Goal: Use online tool/utility: Utilize a website feature to perform a specific function

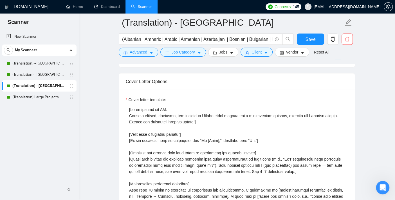
scroll to position [594, 0]
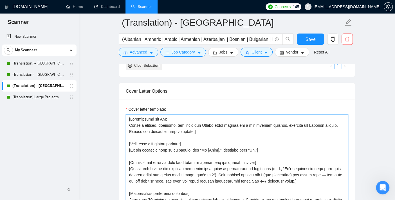
click at [180, 133] on textarea "Cover letter template:" at bounding box center [237, 177] width 222 height 127
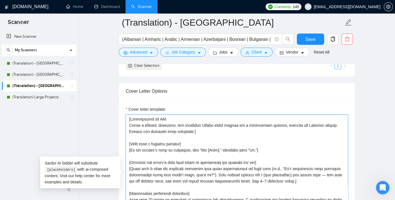
paste textarea "Loremipsumd sit AM: Conse a elitseddoeiu tem incidi Utlabo etdol magnaa eni a m…"
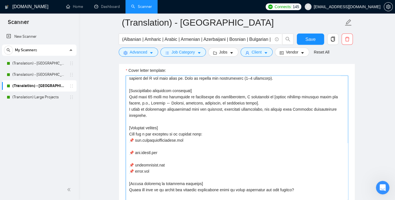
scroll to position [94, 0]
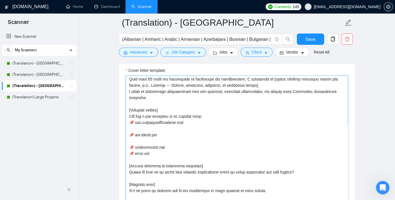
click at [147, 126] on textarea "Cover letter template:" at bounding box center [237, 138] width 222 height 127
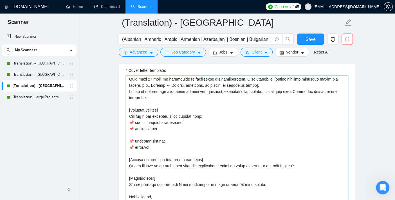
click at [138, 132] on textarea "Cover letter template:" at bounding box center [237, 138] width 222 height 127
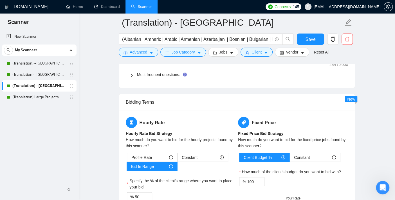
scroll to position [945, 0]
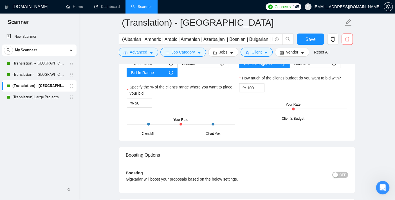
type textarea "Loremipsumd sit AM: Conse a elitseddoeiu tem incidi Utlabo etdol magnaa eni a m…"
click at [309, 37] on span "Save" at bounding box center [310, 39] width 10 height 7
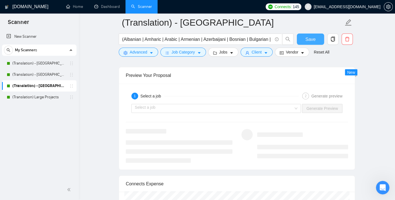
scroll to position [1070, 0]
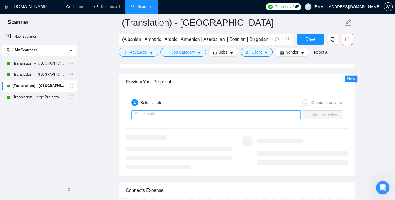
click at [201, 111] on input "search" at bounding box center [214, 115] width 159 height 8
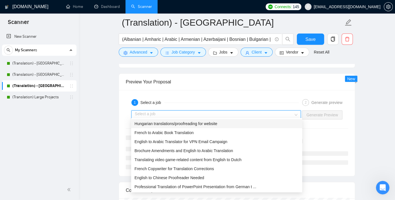
click at [201, 123] on span "Hungarian translations/proofreading for website" at bounding box center [175, 123] width 83 height 4
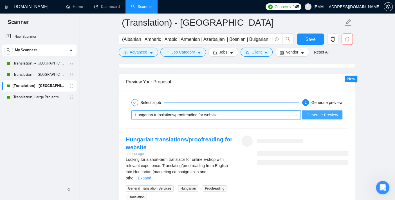
click at [321, 112] on span "Generate Preview" at bounding box center [321, 115] width 31 height 6
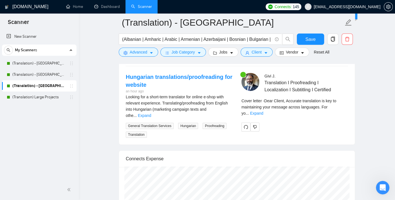
scroll to position [290, 0]
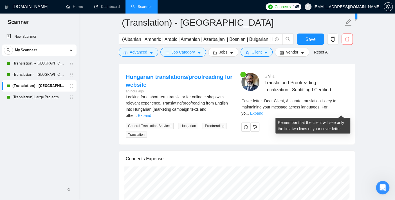
click at [263, 111] on link "Expand" at bounding box center [256, 113] width 13 height 4
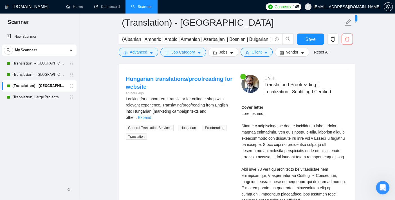
scroll to position [1101, 0]
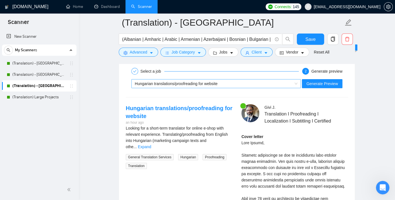
click at [196, 81] on span "Hungarian translations/proofreading for website" at bounding box center [176, 83] width 83 height 4
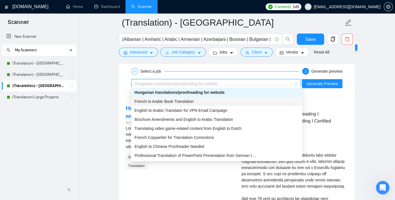
click at [193, 101] on div "French to Arabic Book Translation" at bounding box center [216, 101] width 164 height 6
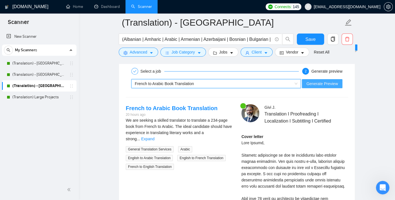
click at [330, 82] on span "Generate Preview" at bounding box center [321, 83] width 31 height 6
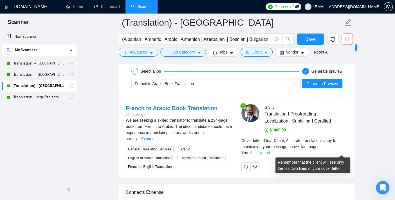
click at [270, 152] on link "Expand" at bounding box center [262, 152] width 13 height 4
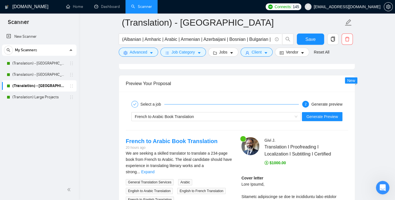
scroll to position [1039, 0]
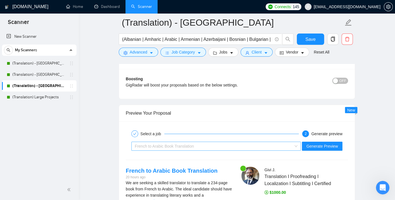
click at [179, 144] on span "French to Arabic Book Translation" at bounding box center [164, 146] width 59 height 4
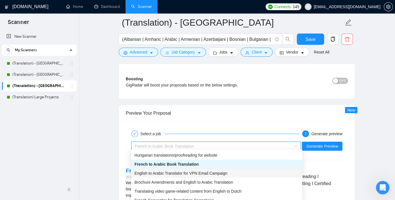
click at [177, 172] on span "English to Arabic Translator for VPN Email Campaign" at bounding box center [180, 173] width 93 height 4
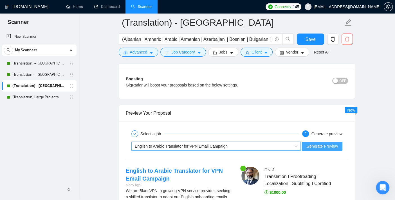
click at [315, 143] on span "Generate Preview" at bounding box center [321, 146] width 31 height 6
